Goal: Check status

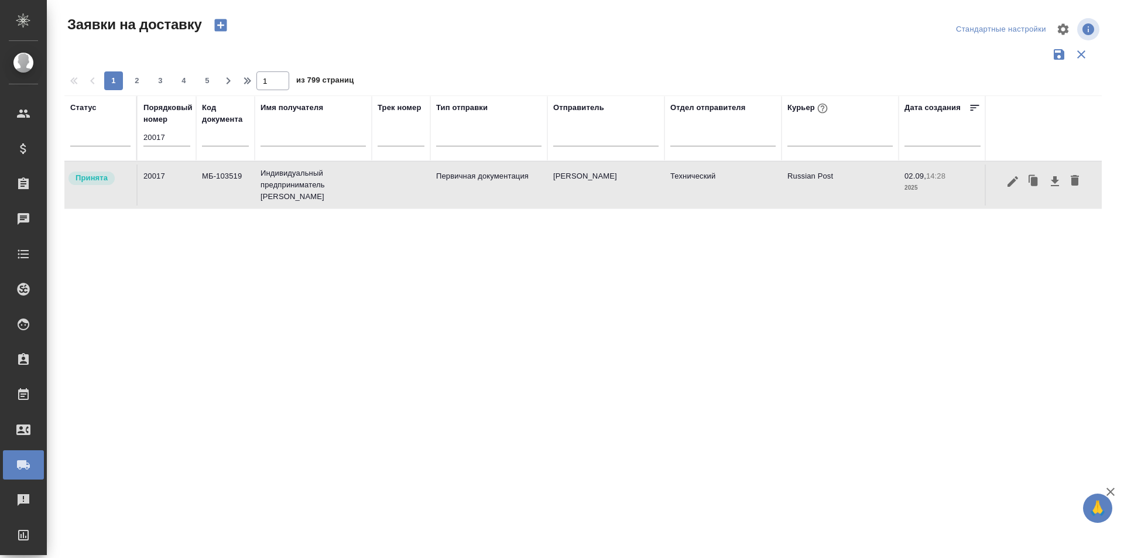
click at [173, 137] on input "20017" at bounding box center [166, 137] width 47 height 16
paste input "19990"
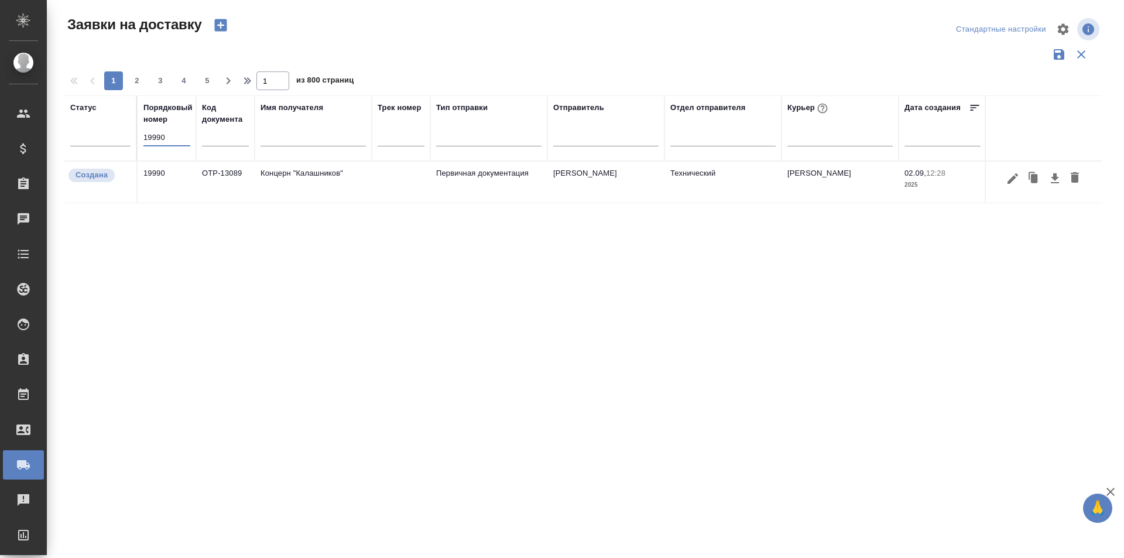
type input "19990"
click at [1012, 184] on icon "button" at bounding box center [1013, 179] width 14 height 14
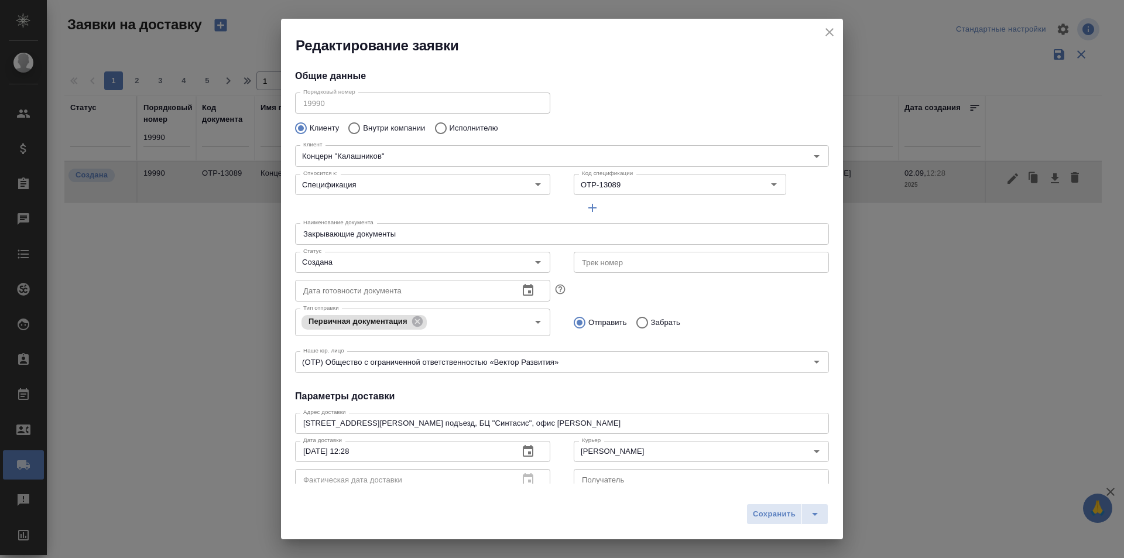
type input "[PERSON_NAME]"
type input "[PHONE_NUMBER]"
type input "[PERSON_NAME]"
click at [368, 260] on input "Создана" at bounding box center [403, 262] width 209 height 14
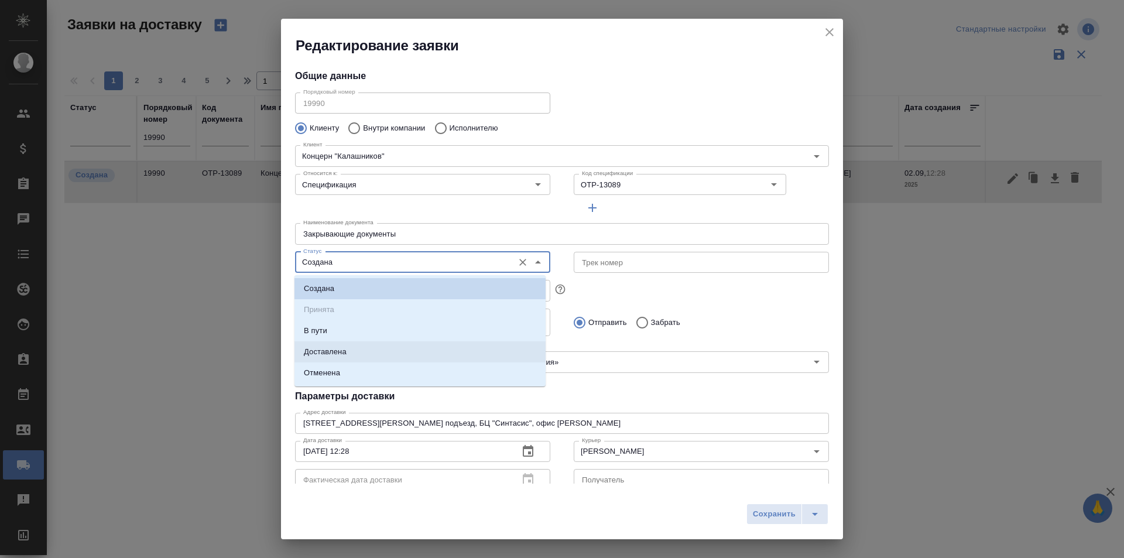
click at [354, 350] on li "Доставлена" at bounding box center [419, 351] width 251 height 21
type input "Доставлена"
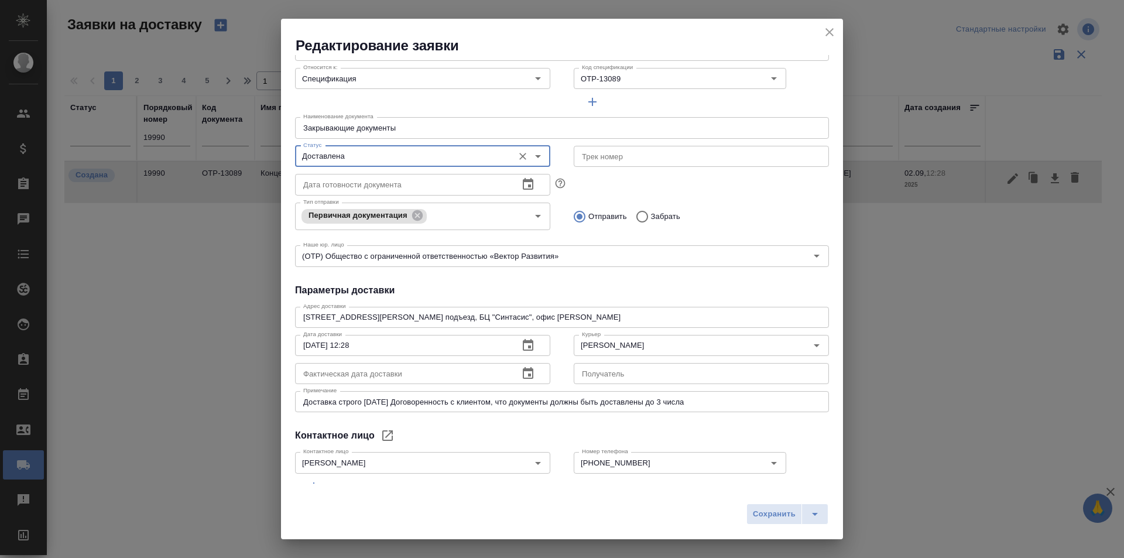
scroll to position [117, 0]
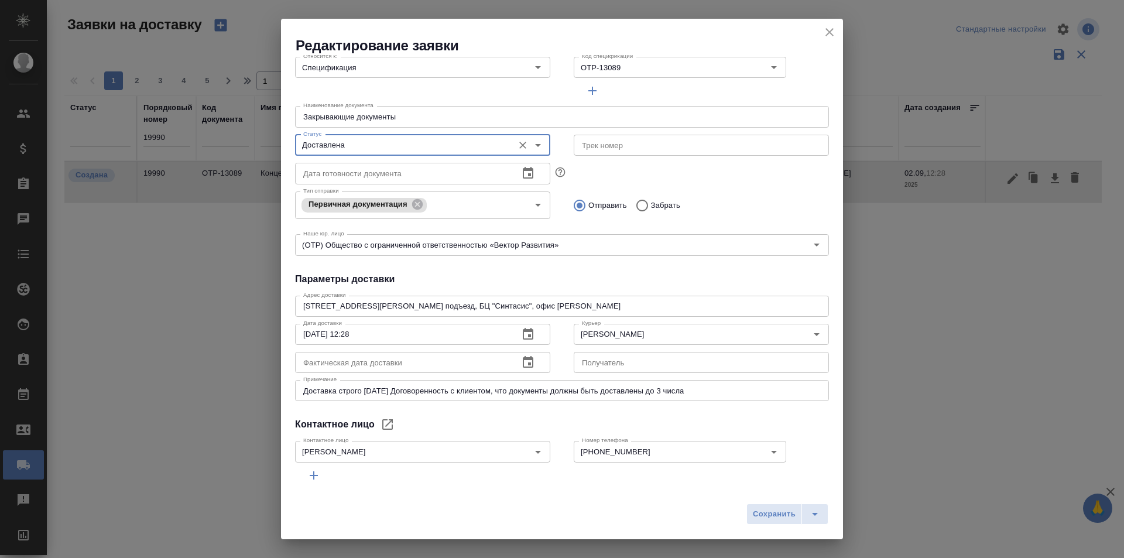
click at [523, 366] on icon "button" at bounding box center [528, 362] width 14 height 14
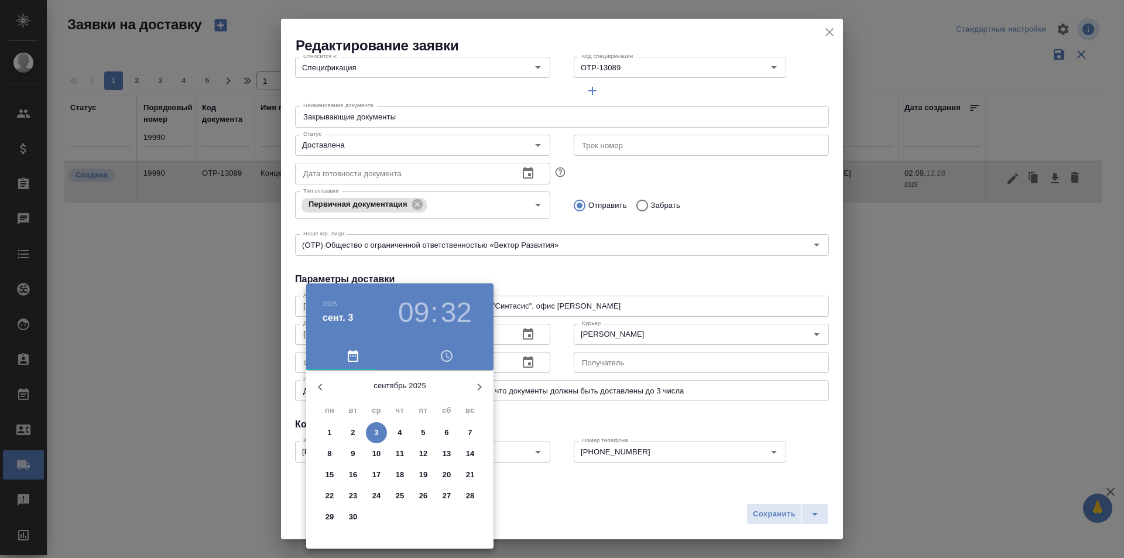
click at [352, 433] on p "2" at bounding box center [353, 433] width 4 height 12
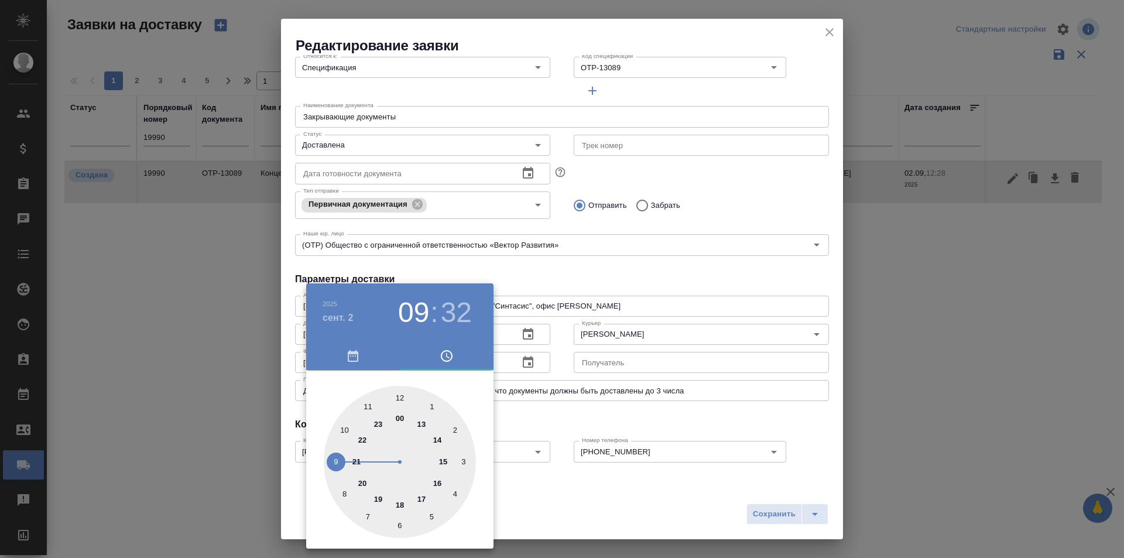
click at [421, 496] on div at bounding box center [400, 462] width 152 height 152
type input "[DATE] 17:32"
drag, startPoint x: 738, startPoint y: 503, endPoint x: 742, endPoint y: 508, distance: 7.0
click at [739, 505] on div at bounding box center [562, 279] width 1124 height 558
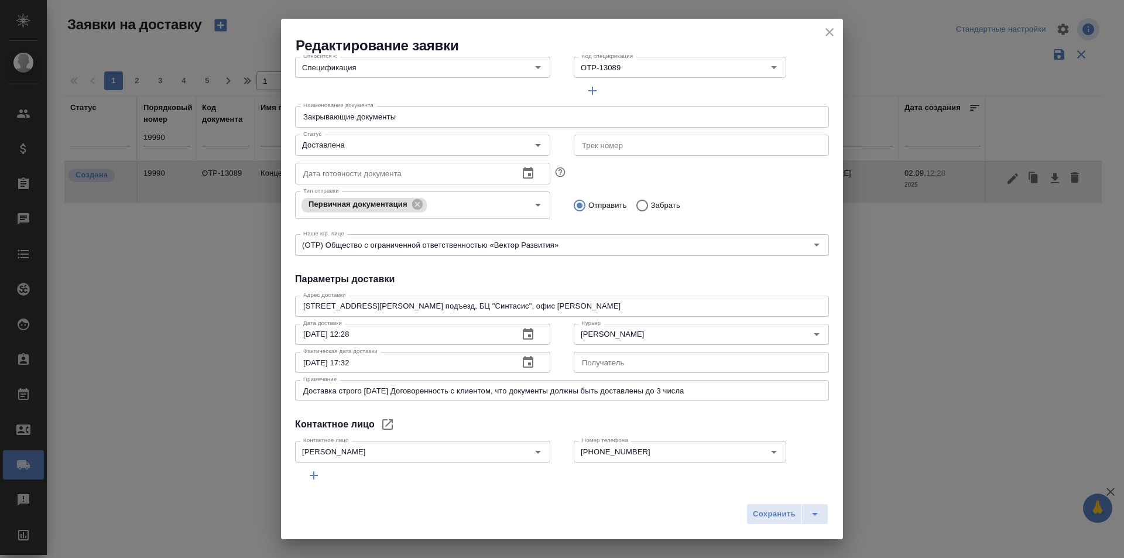
click at [778, 511] on div "[DATE] 17 : 32 00 05 10 15 20 25 30 35 40 45 50 55" at bounding box center [562, 279] width 1124 height 558
click at [778, 511] on span "Сохранить" at bounding box center [774, 514] width 43 height 13
type input "Создана"
